Goal: Find specific page/section: Find specific page/section

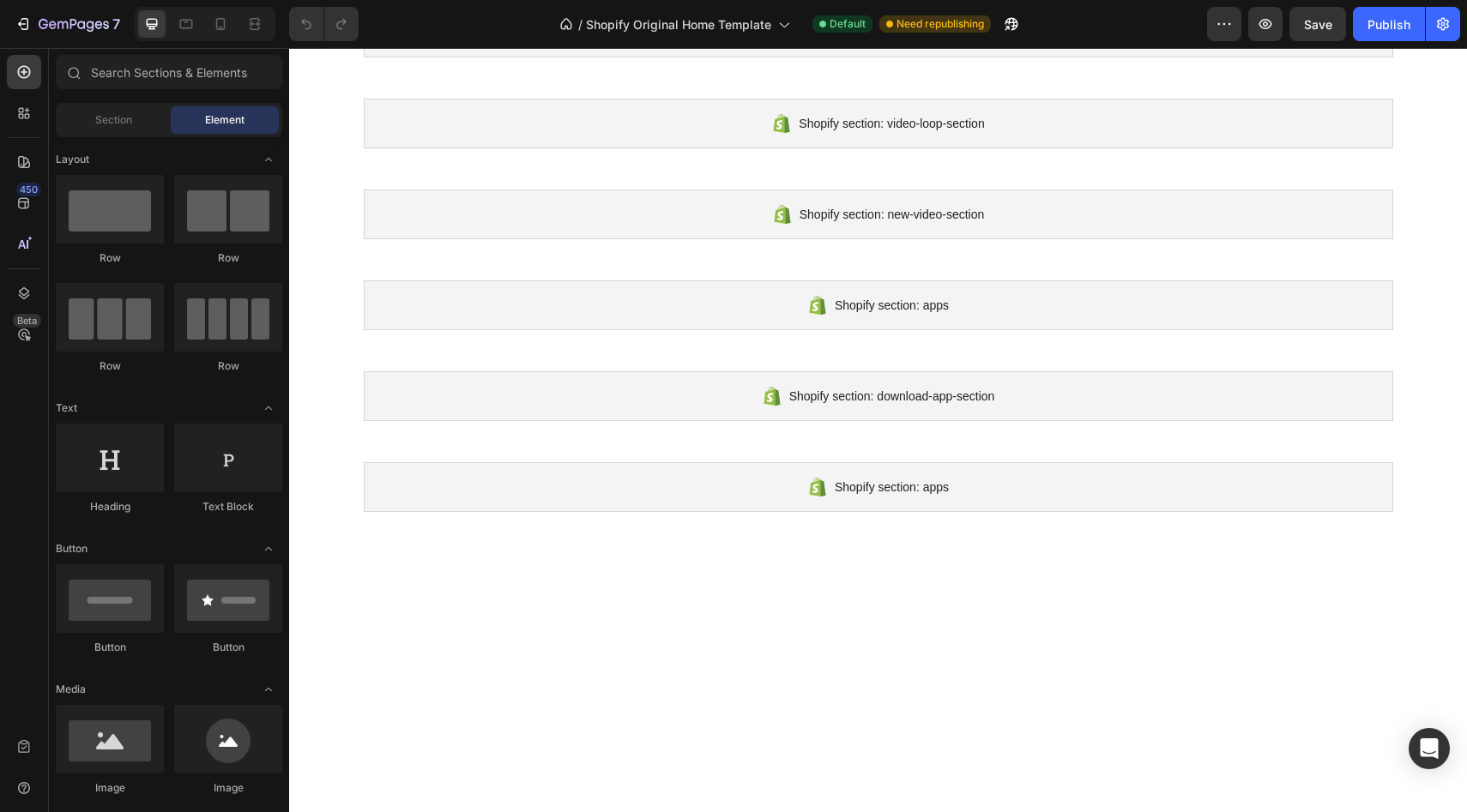
scroll to position [1022, 0]
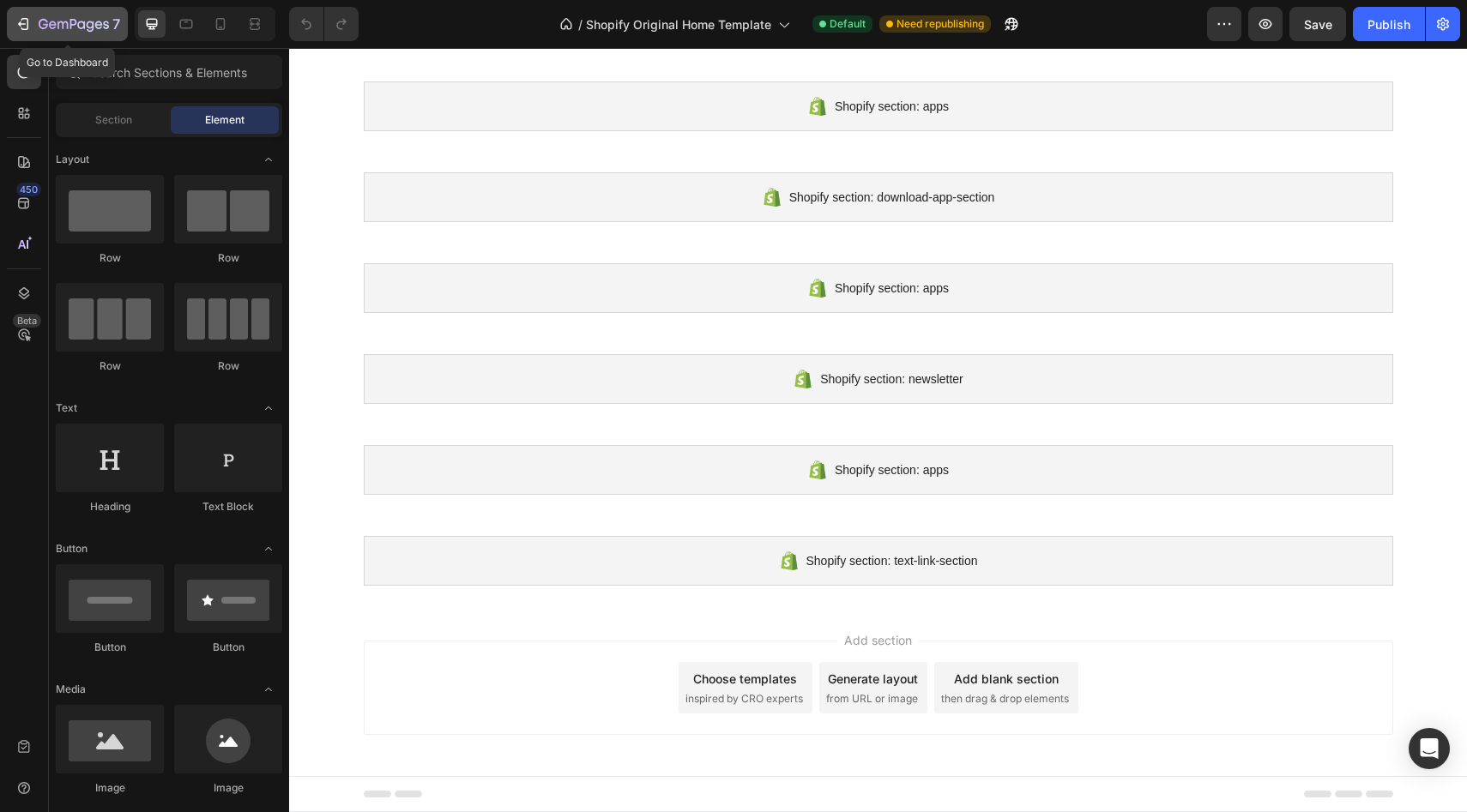
click at [15, 23] on icon "button" at bounding box center [23, 24] width 17 height 17
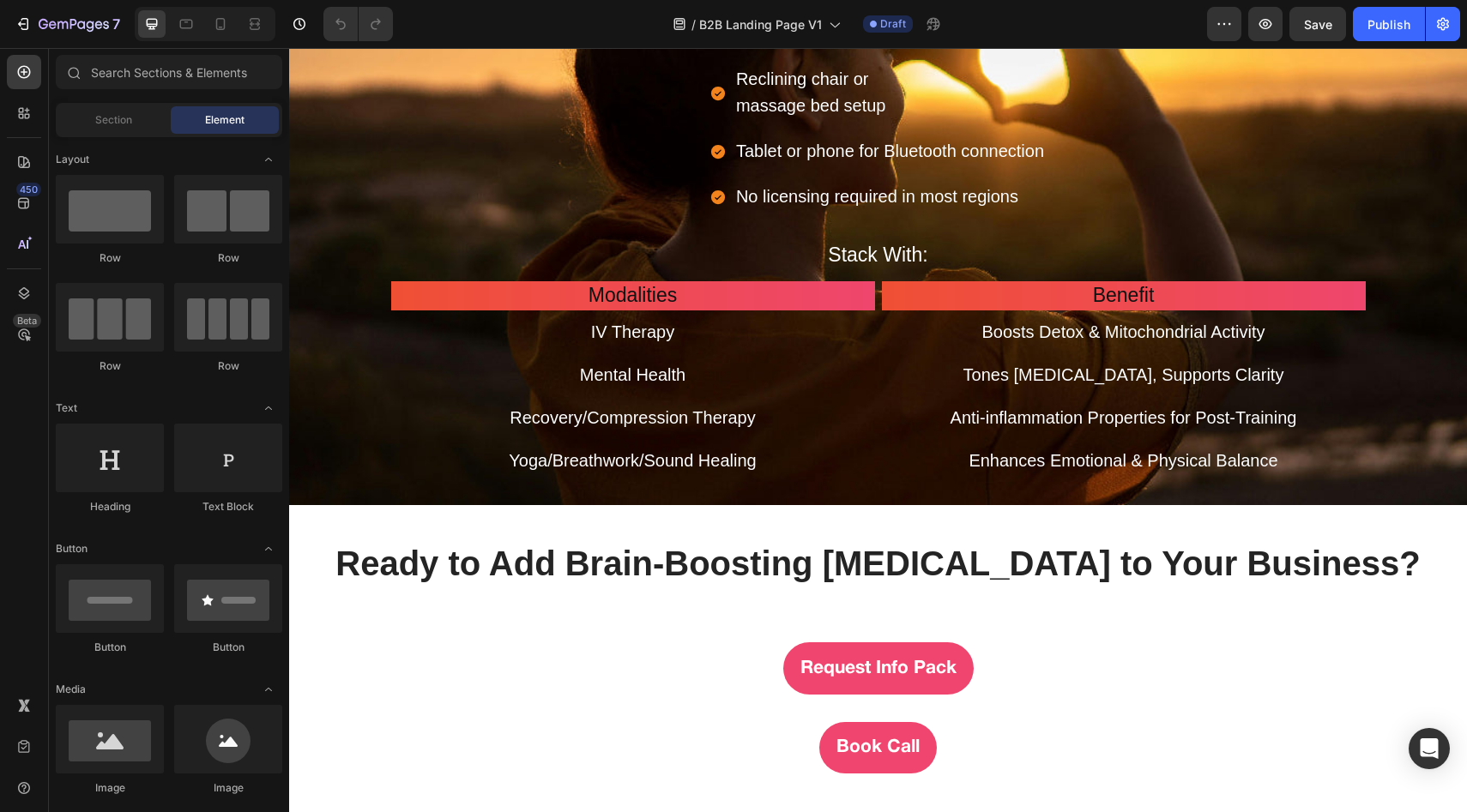
scroll to position [4591, 0]
